Goal: Information Seeking & Learning: Learn about a topic

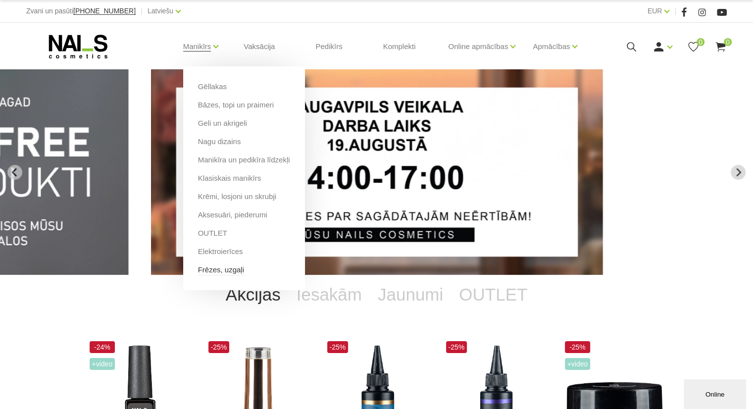
click at [225, 268] on link "Frēzes, uzgaļi" at bounding box center [221, 269] width 46 height 11
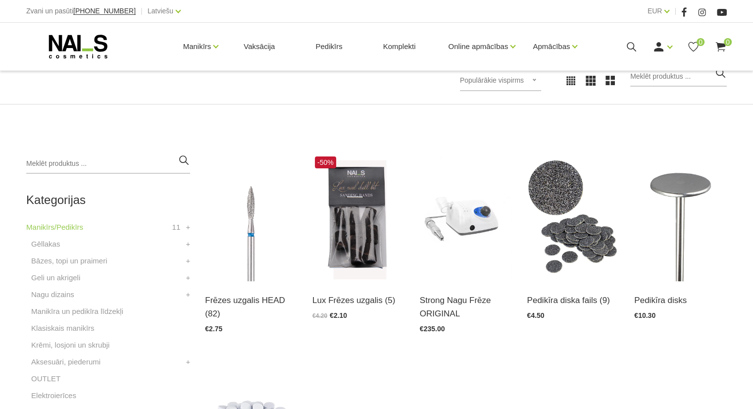
scroll to position [156, 0]
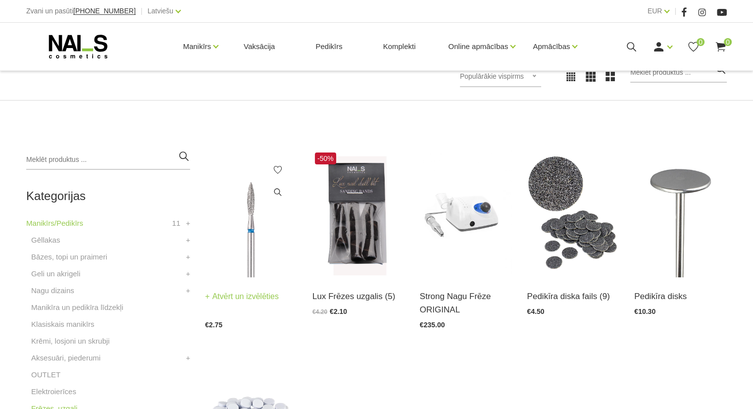
click at [267, 206] on img at bounding box center [251, 213] width 93 height 127
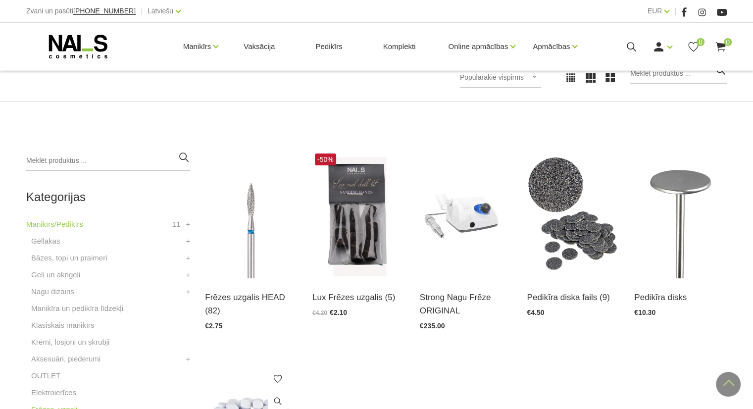
scroll to position [156, 0]
click at [364, 244] on img at bounding box center [358, 213] width 93 height 127
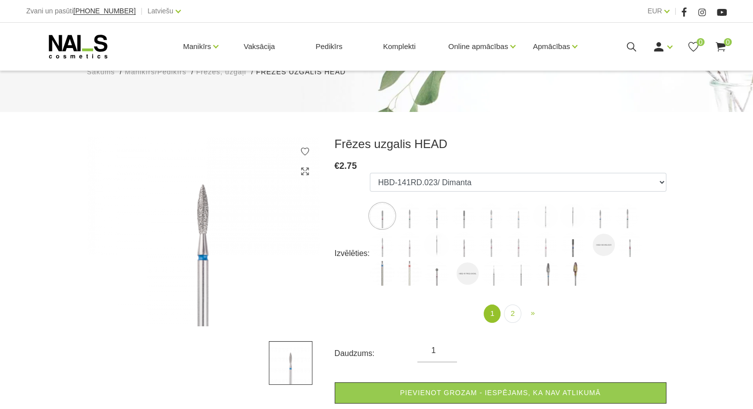
scroll to position [77, 0]
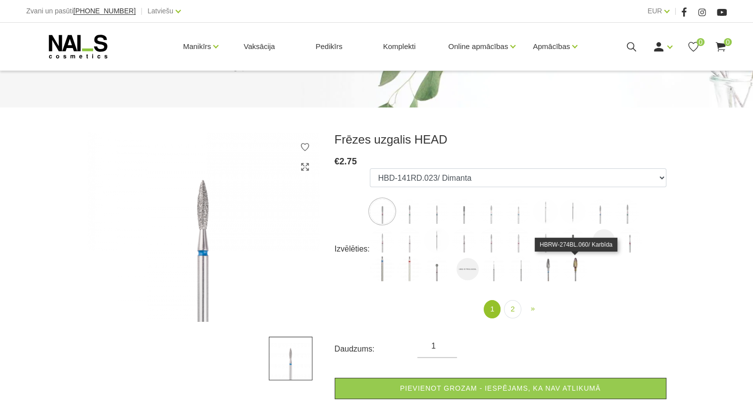
click at [570, 277] on img at bounding box center [575, 268] width 25 height 25
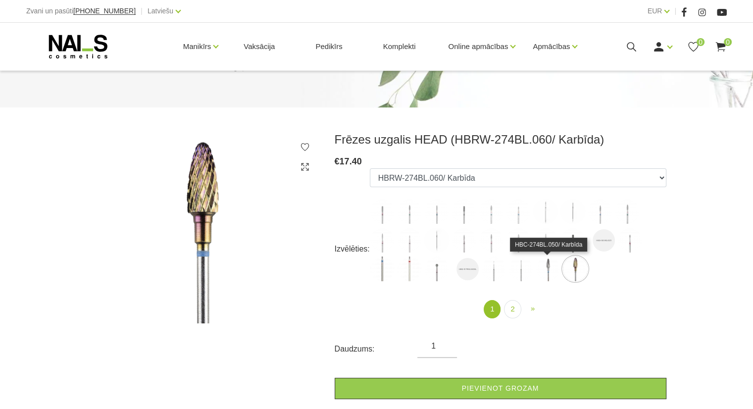
click at [542, 275] on img at bounding box center [547, 268] width 25 height 25
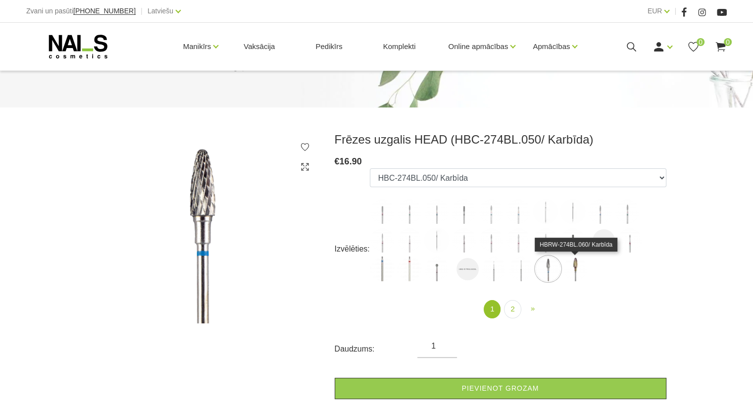
click at [570, 273] on img at bounding box center [575, 268] width 25 height 25
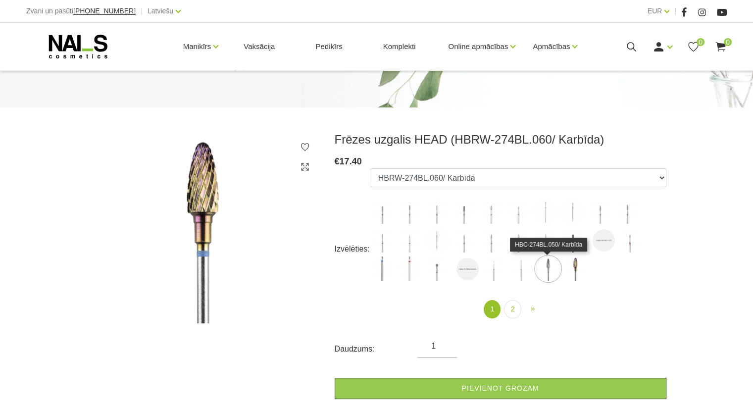
click at [548, 266] on img at bounding box center [547, 268] width 25 height 25
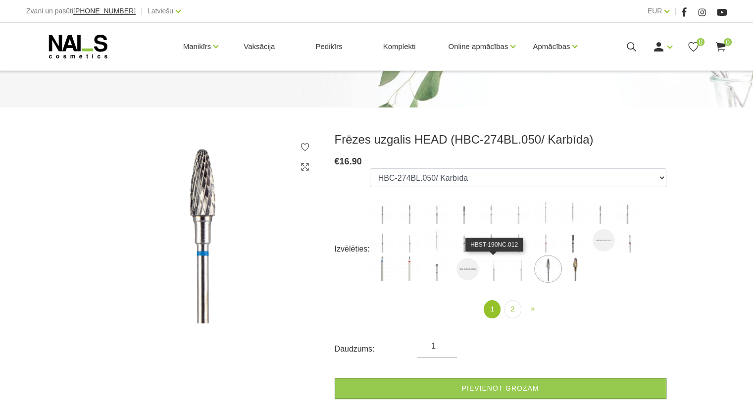
click at [495, 271] on img at bounding box center [493, 268] width 25 height 25
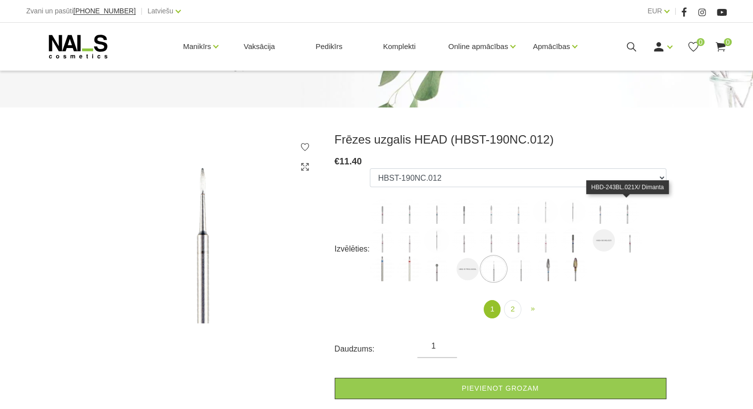
click at [629, 218] on img at bounding box center [627, 211] width 25 height 25
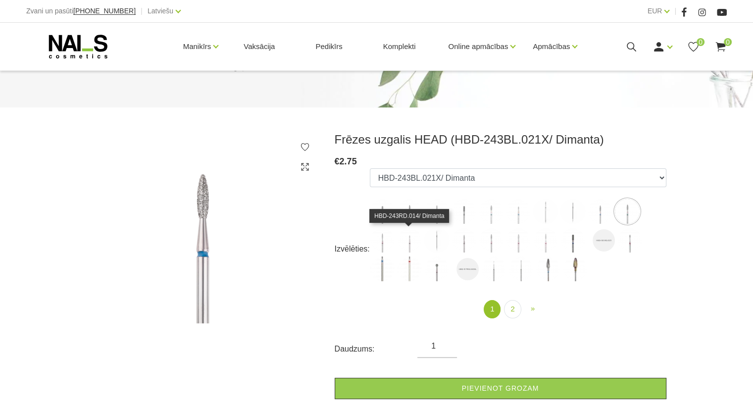
click at [408, 238] on img at bounding box center [409, 240] width 25 height 25
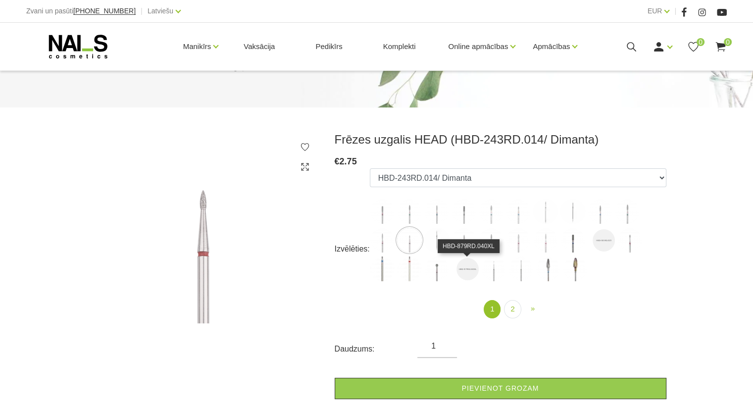
click at [464, 278] on img at bounding box center [467, 269] width 22 height 22
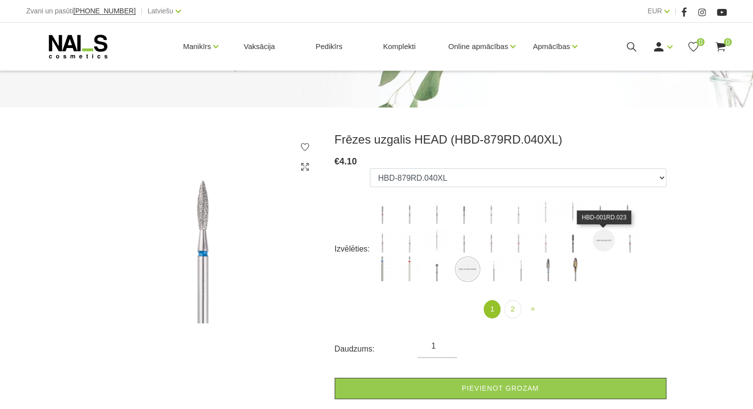
click at [594, 242] on img at bounding box center [603, 240] width 22 height 22
select select "5624"
click at [511, 308] on link "2" at bounding box center [512, 309] width 17 height 18
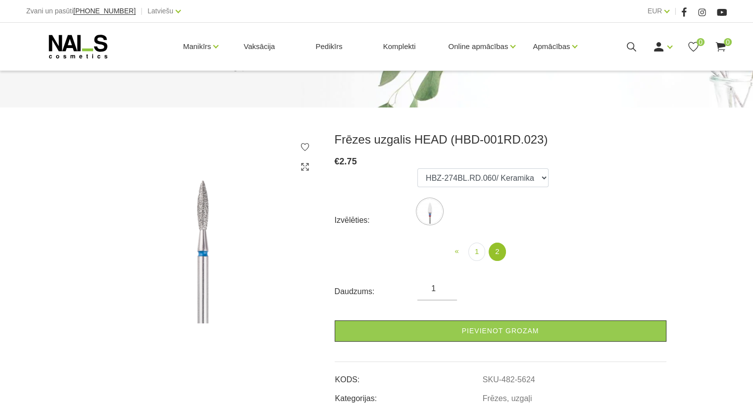
click at [426, 216] on img at bounding box center [429, 211] width 25 height 25
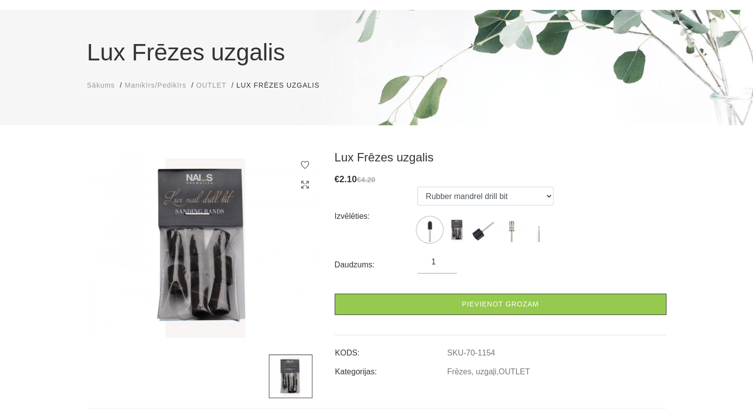
scroll to position [66, 0]
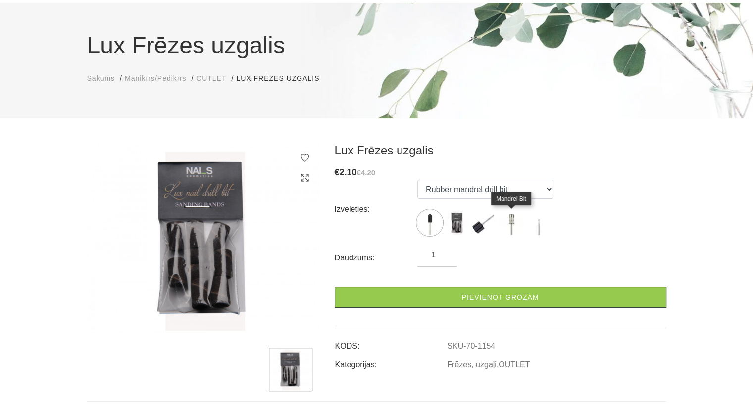
click at [507, 223] on img at bounding box center [511, 222] width 25 height 25
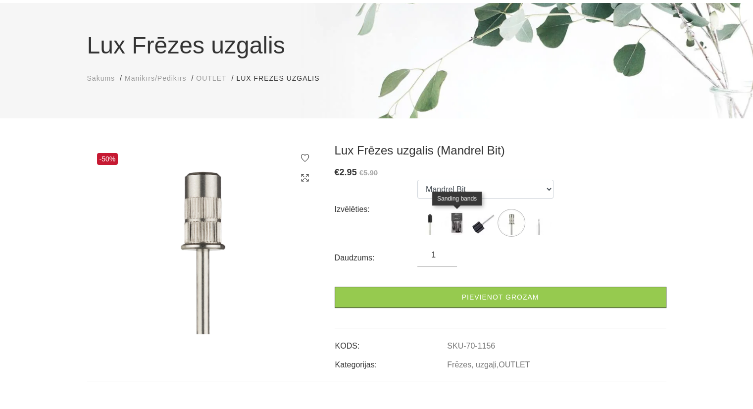
click at [454, 223] on img at bounding box center [456, 222] width 25 height 25
select select "1157"
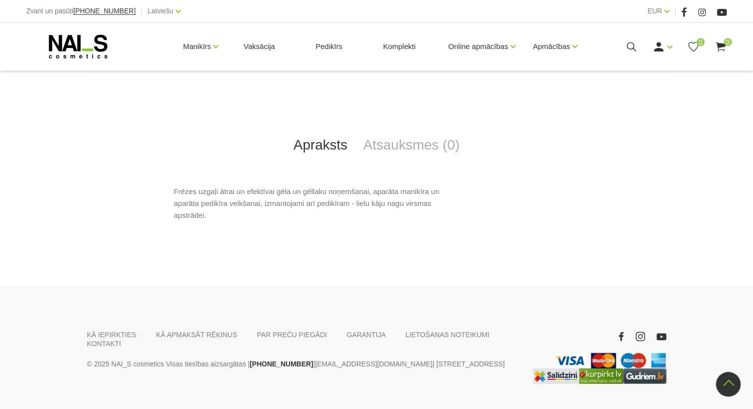
scroll to position [392, 0]
